Goal: Task Accomplishment & Management: Manage account settings

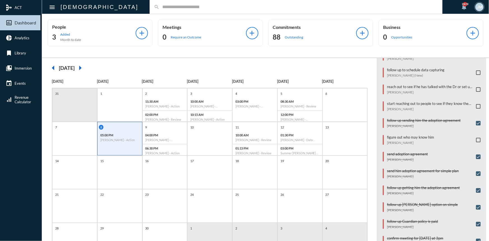
scroll to position [102, 0]
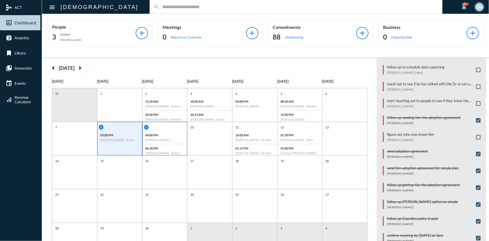
click at [172, 134] on p "04:00 PM" at bounding box center [165, 135] width 39 height 4
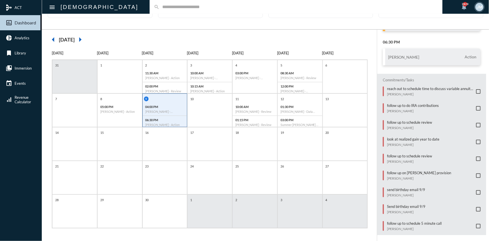
scroll to position [29, 0]
click at [477, 223] on span at bounding box center [478, 225] width 4 height 4
click at [128, 109] on h6 "[PERSON_NAME] - Action" at bounding box center [119, 111] width 39 height 4
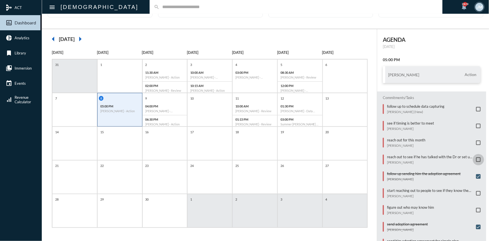
click at [476, 157] on span at bounding box center [478, 159] width 4 height 4
click at [476, 107] on span at bounding box center [478, 109] width 4 height 4
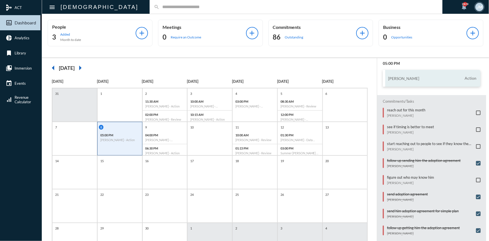
scroll to position [51, 0]
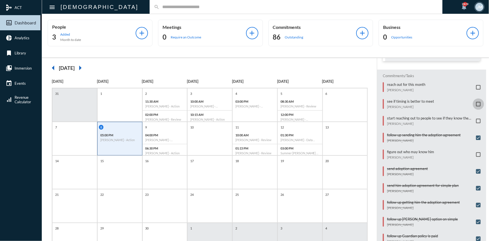
click at [476, 103] on span at bounding box center [478, 104] width 4 height 4
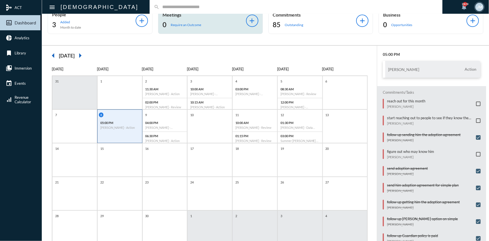
scroll to position [0, 0]
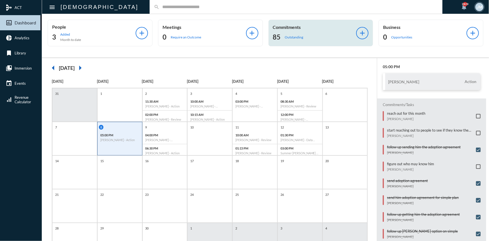
click at [289, 26] on p "Commitments" at bounding box center [315, 26] width 84 height 5
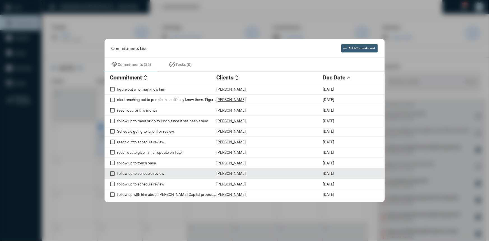
click at [144, 173] on p "follow up to schedule review" at bounding box center [166, 173] width 99 height 4
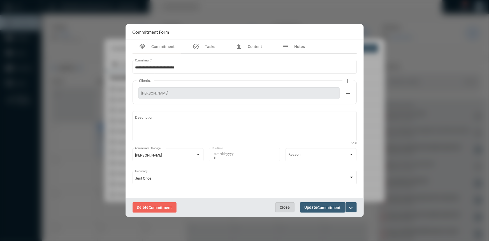
click at [289, 205] on span "Close" at bounding box center [285, 207] width 10 height 4
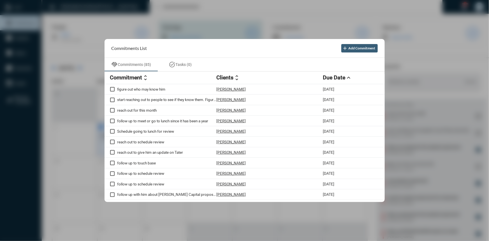
click at [197, 36] on div at bounding box center [244, 120] width 489 height 241
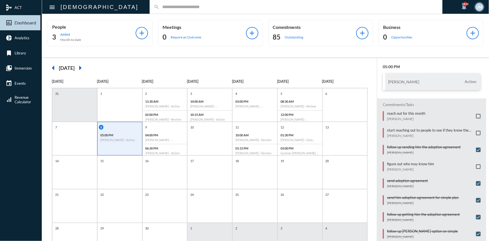
click at [160, 4] on input "text" at bounding box center [299, 6] width 279 height 5
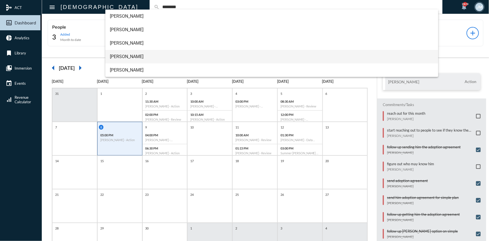
type input "********"
click at [124, 54] on span "Mark Gillikin" at bounding box center [272, 56] width 324 height 13
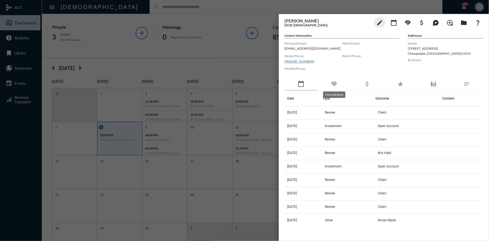
click at [336, 85] on mat-icon "handshake" at bounding box center [334, 83] width 7 height 7
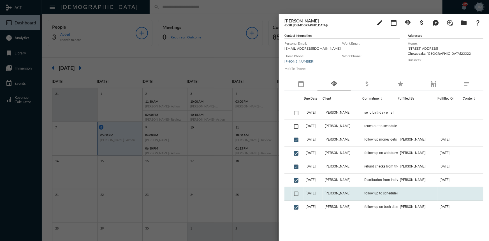
click at [315, 191] on td "8/27/25" at bounding box center [313, 193] width 19 height 13
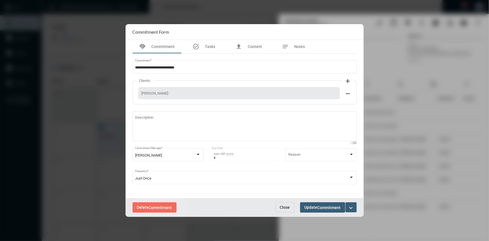
click at [160, 205] on span "Delete Commitment" at bounding box center [154, 207] width 35 height 4
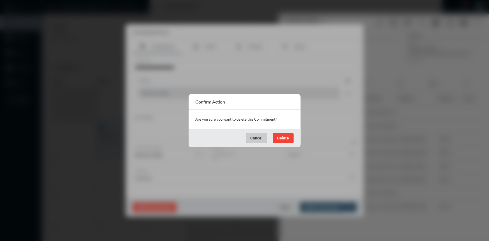
click at [281, 136] on span "Delete" at bounding box center [284, 138] width 12 height 4
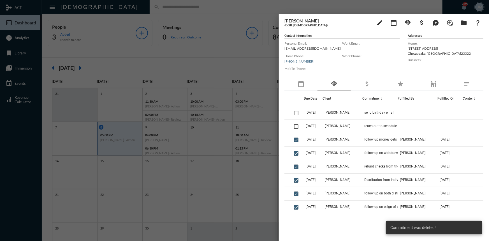
click at [195, 57] on div at bounding box center [244, 120] width 489 height 241
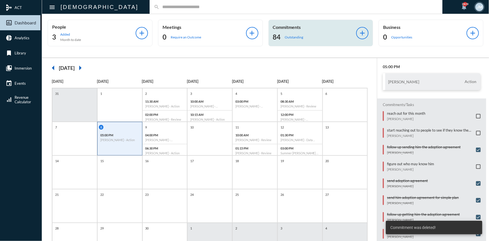
click at [279, 27] on p "Commitments" at bounding box center [315, 26] width 84 height 5
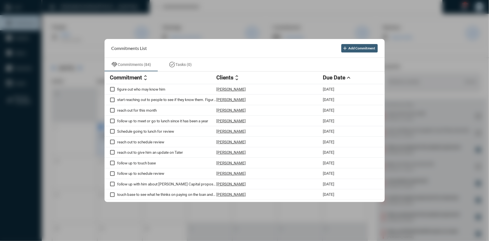
click at [231, 17] on div at bounding box center [244, 120] width 489 height 241
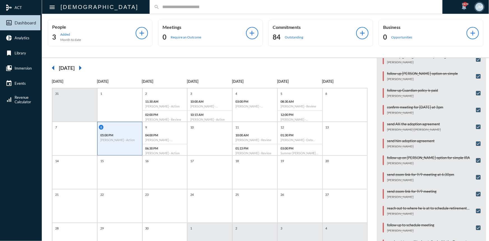
scroll to position [175, 0]
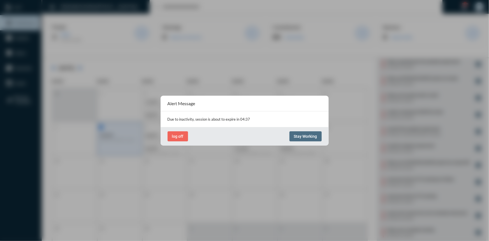
click at [295, 140] on button "Stay Working" at bounding box center [306, 136] width 32 height 10
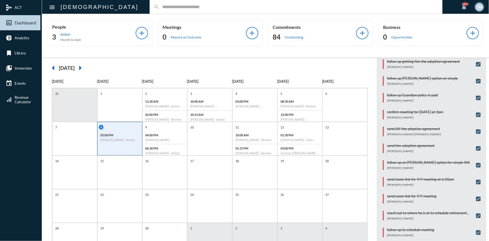
click at [160, 8] on input "text" at bounding box center [299, 6] width 279 height 5
type input "*****"
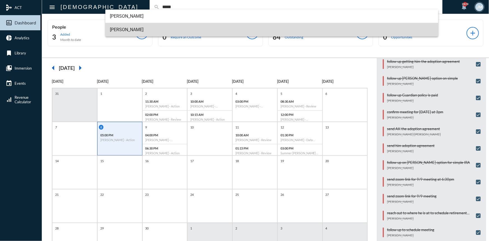
click at [131, 28] on span "Idan Goren" at bounding box center [272, 29] width 324 height 13
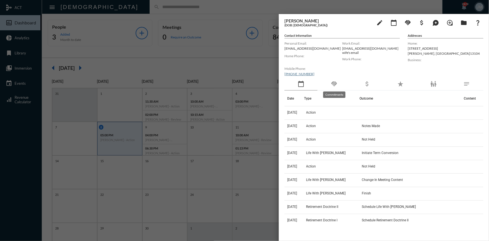
click at [333, 81] on mat-icon "handshake" at bounding box center [334, 83] width 7 height 7
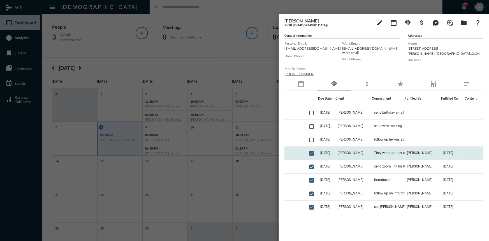
click at [352, 151] on td "[PERSON_NAME]" at bounding box center [354, 153] width 36 height 13
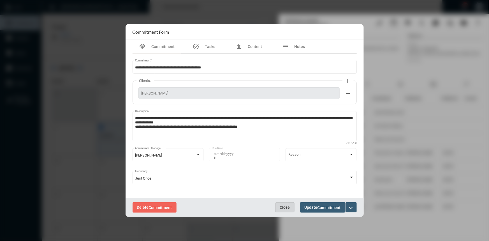
click at [286, 208] on span "Close" at bounding box center [285, 207] width 10 height 4
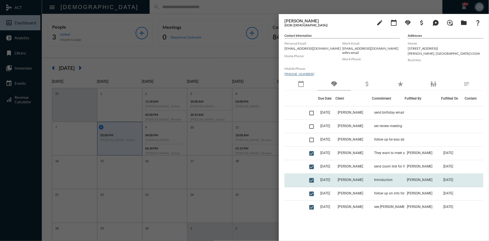
click at [366, 179] on td "[PERSON_NAME]" at bounding box center [354, 180] width 36 height 13
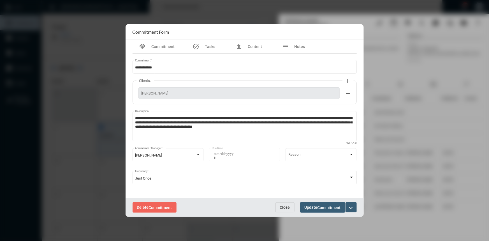
click at [287, 205] on span "Close" at bounding box center [285, 207] width 10 height 4
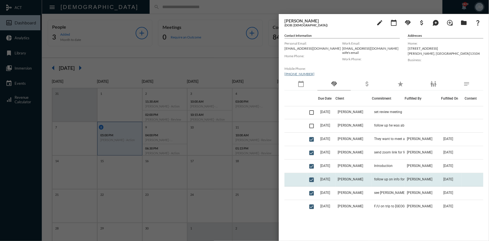
scroll to position [25, 0]
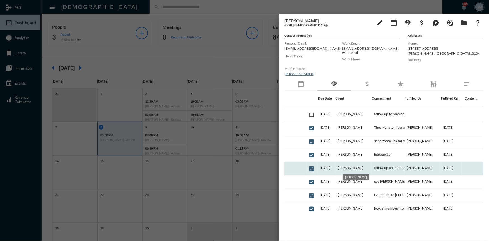
click at [359, 168] on span "[PERSON_NAME]" at bounding box center [351, 168] width 26 height 4
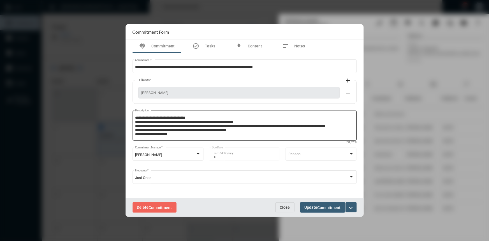
scroll to position [3, 0]
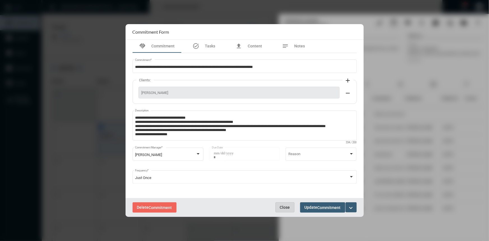
click at [285, 205] on span "Close" at bounding box center [285, 207] width 10 height 4
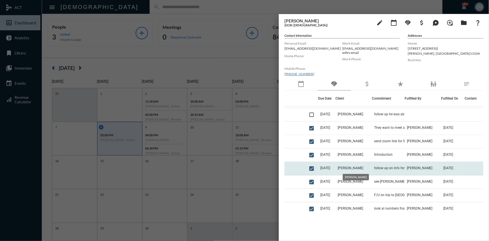
click at [347, 168] on span "[PERSON_NAME]" at bounding box center [351, 168] width 26 height 4
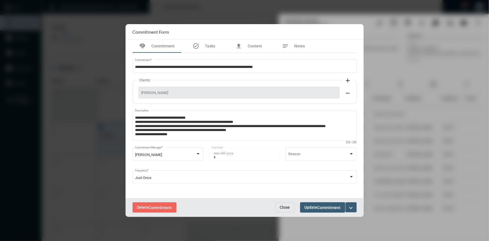
click at [288, 203] on button "Close" at bounding box center [285, 207] width 19 height 10
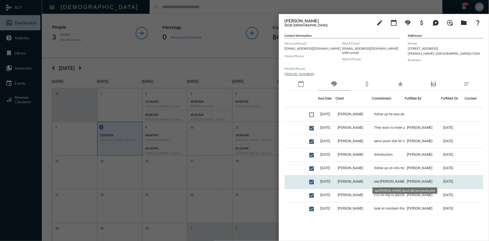
click at [374, 180] on span "see John about LBS and sending link" at bounding box center [402, 181] width 56 height 4
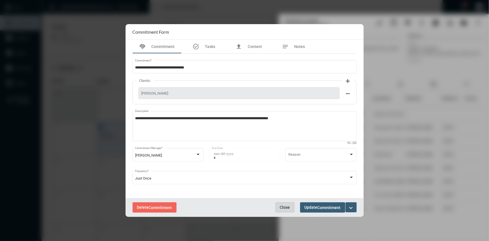
click at [288, 203] on button "Close" at bounding box center [285, 207] width 19 height 10
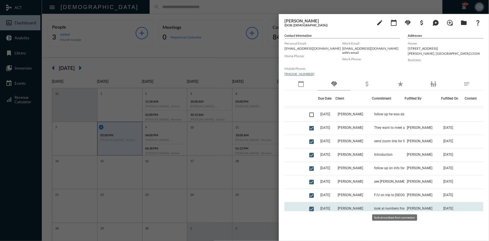
click at [377, 207] on span "look at numbers from conversion" at bounding box center [399, 208] width 50 height 4
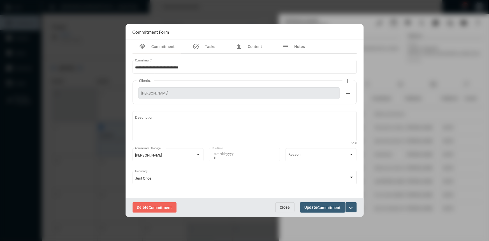
click at [285, 205] on span "Close" at bounding box center [285, 207] width 10 height 4
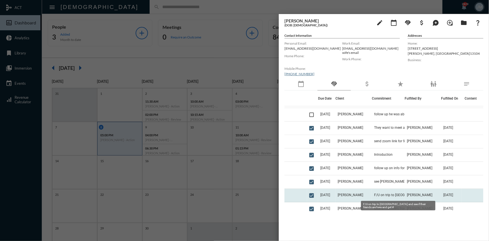
click at [393, 195] on span "F/U on trip to Israel and see if their friends are here and get #" at bounding box center [402, 195] width 56 height 4
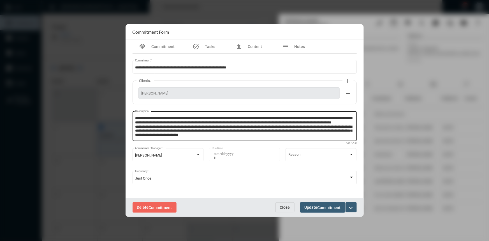
scroll to position [0, 0]
click at [320, 122] on textarea "**********" at bounding box center [244, 127] width 218 height 22
type textarea "**********"
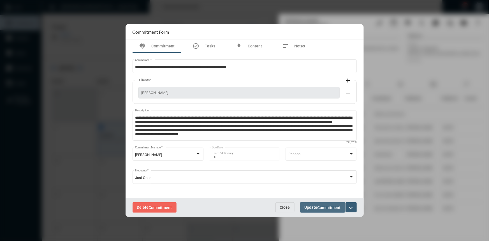
click at [333, 207] on span "Commitment" at bounding box center [329, 207] width 23 height 4
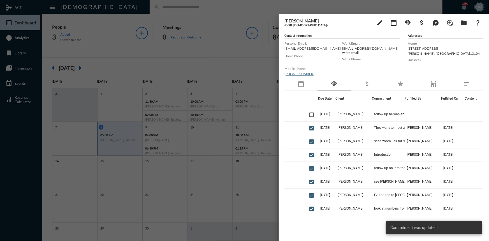
click at [235, 56] on div at bounding box center [244, 120] width 489 height 241
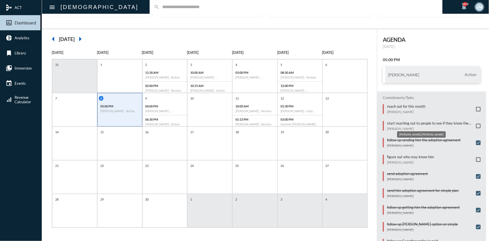
scroll to position [0, 0]
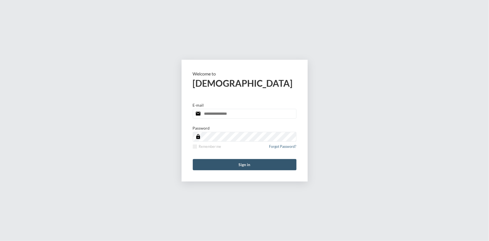
type input "**********"
click at [248, 167] on button "Sign in" at bounding box center [245, 164] width 104 height 11
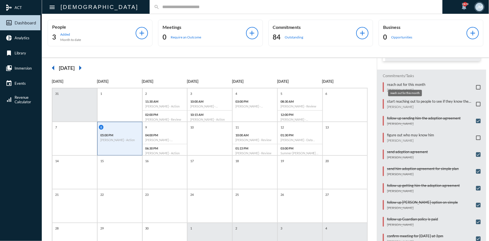
click at [393, 84] on p "reach out for this month" at bounding box center [406, 84] width 38 height 4
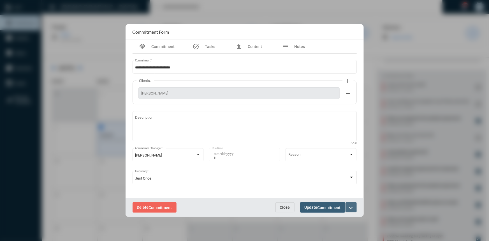
click at [348, 208] on mat-icon "expand_more" at bounding box center [351, 207] width 7 height 7
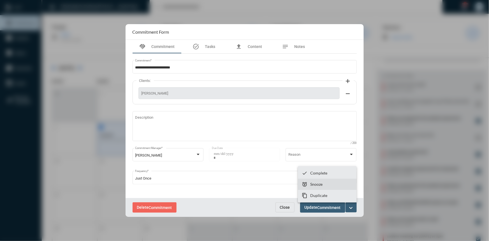
click at [323, 185] on section "snooze Snooze" at bounding box center [327, 184] width 59 height 11
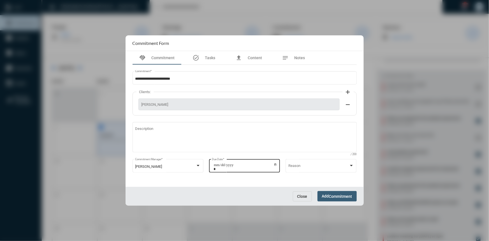
click at [275, 165] on input "**********" at bounding box center [246, 167] width 64 height 8
type input "**********"
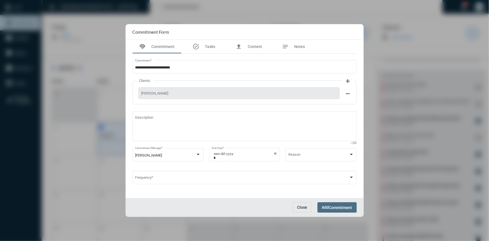
click at [336, 205] on span "Add Commitment" at bounding box center [337, 207] width 30 height 4
